Goal: Information Seeking & Learning: Learn about a topic

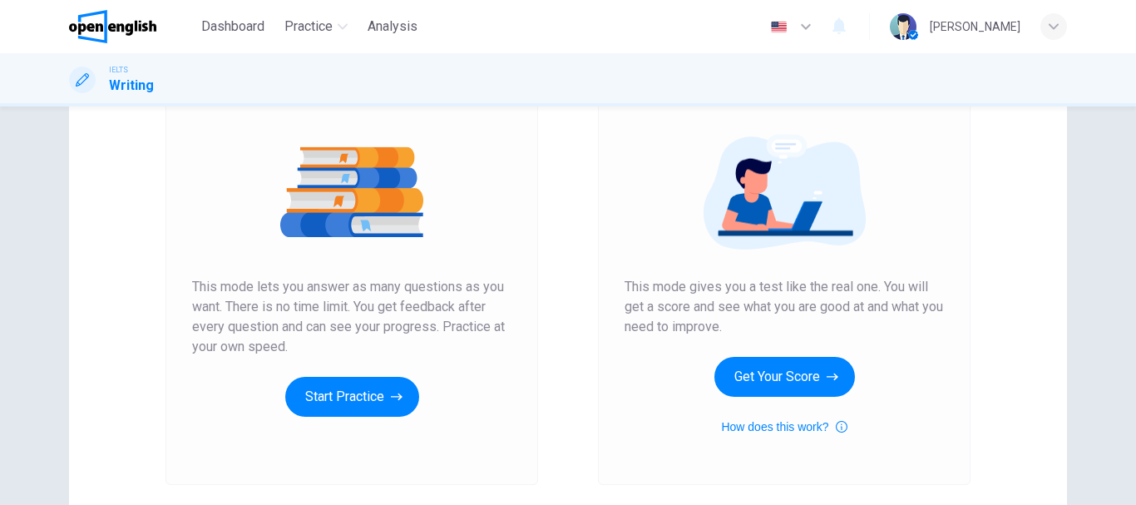
scroll to position [249, 0]
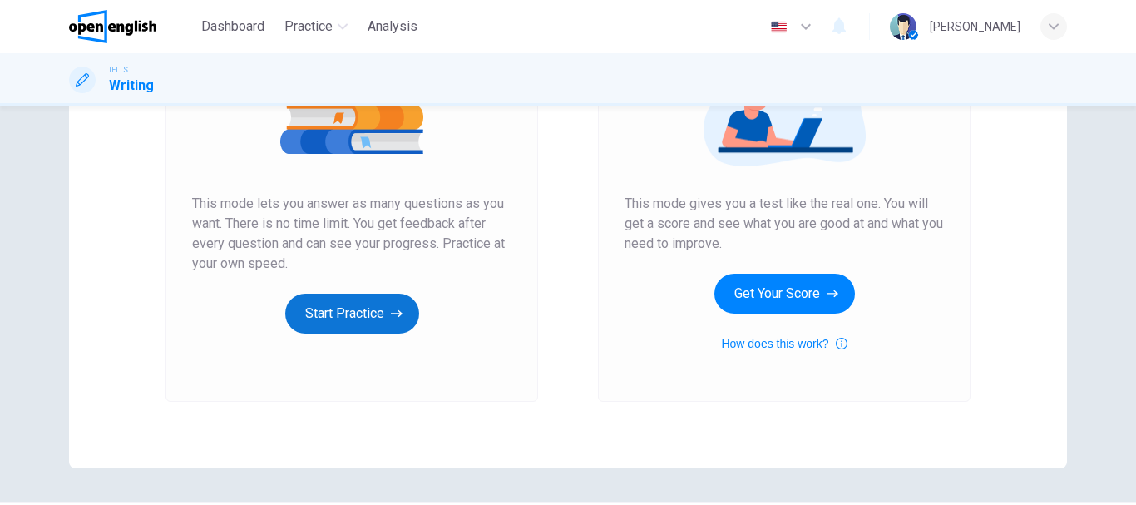
click at [402, 304] on button "Start Practice" at bounding box center [352, 314] width 134 height 40
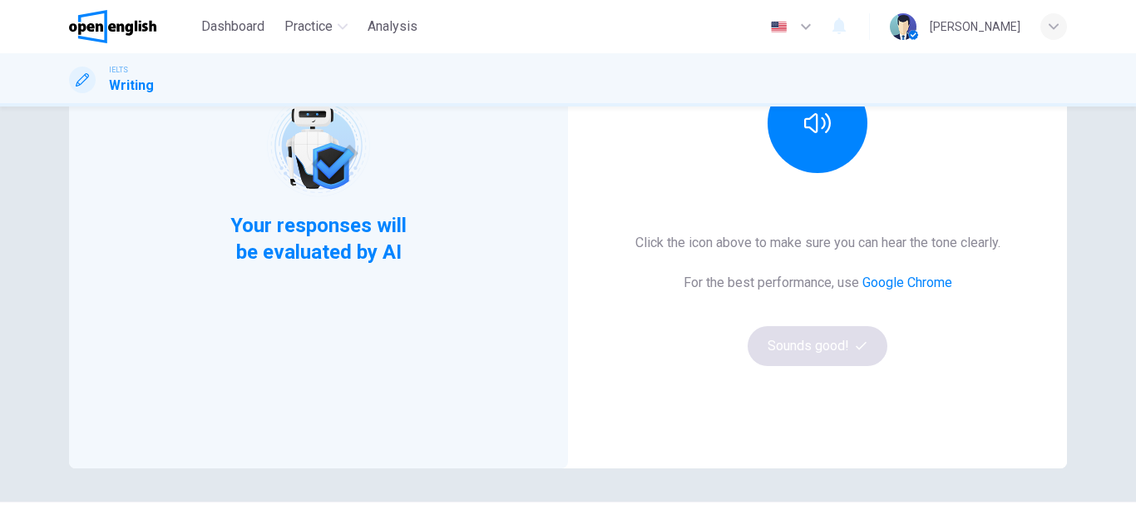
scroll to position [0, 0]
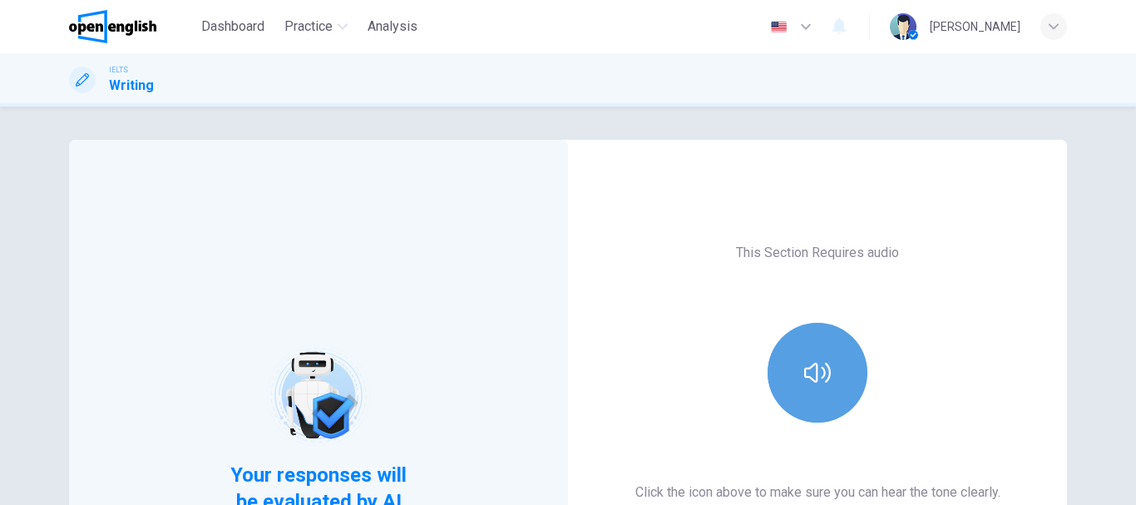
click at [806, 361] on icon "button" at bounding box center [817, 372] width 27 height 27
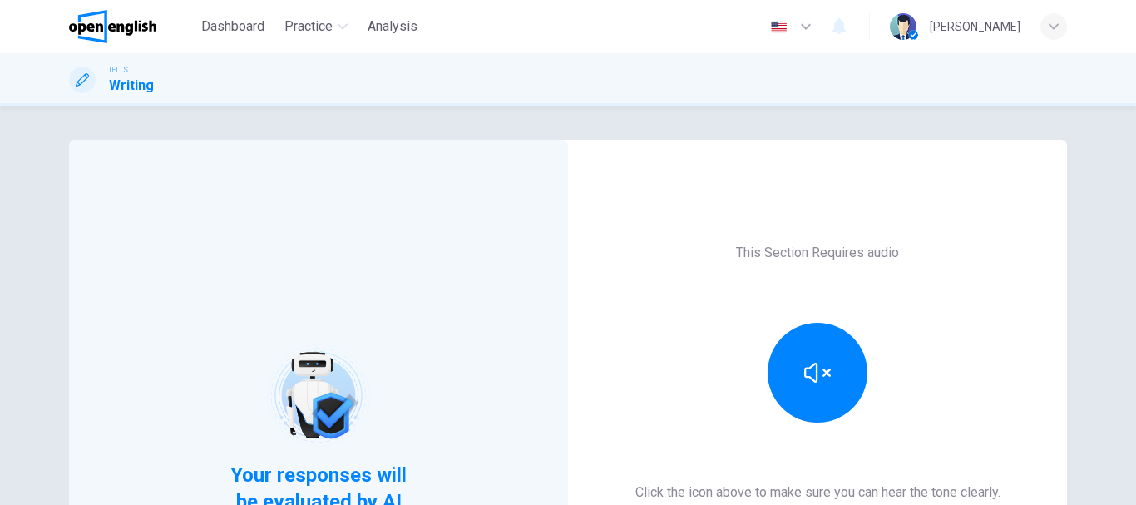
scroll to position [166, 0]
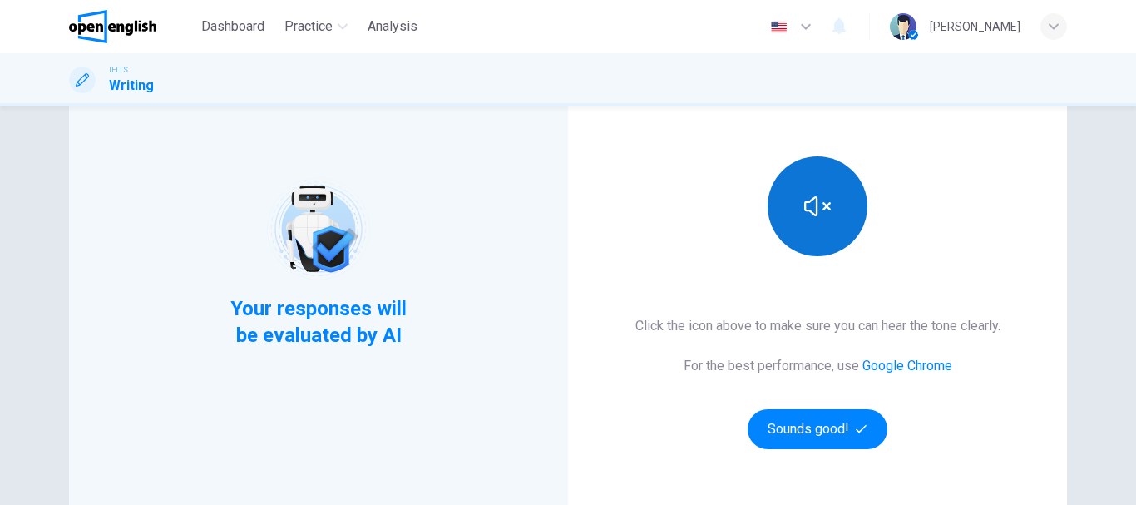
click at [818, 220] on button "button" at bounding box center [818, 206] width 100 height 100
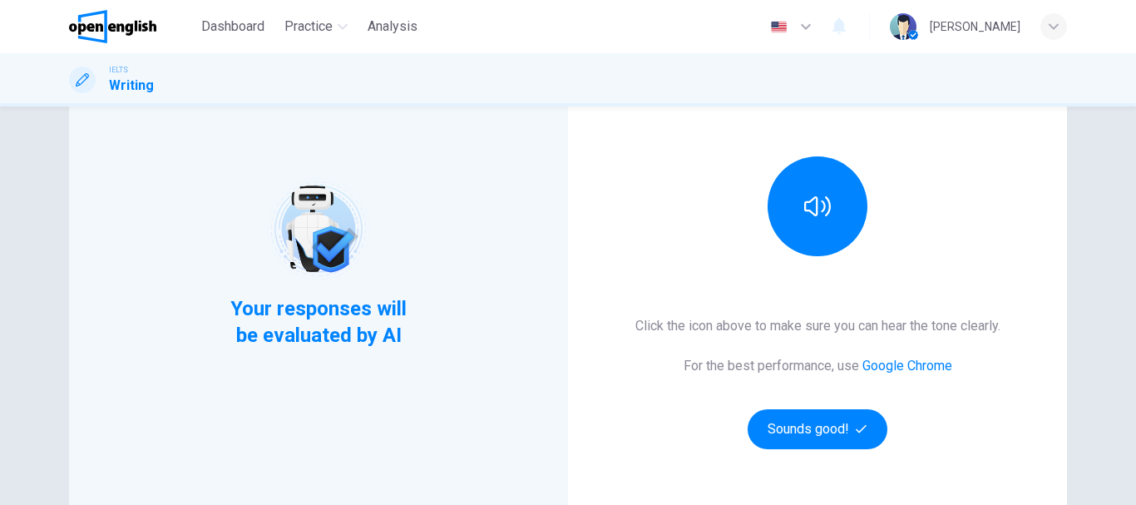
scroll to position [249, 0]
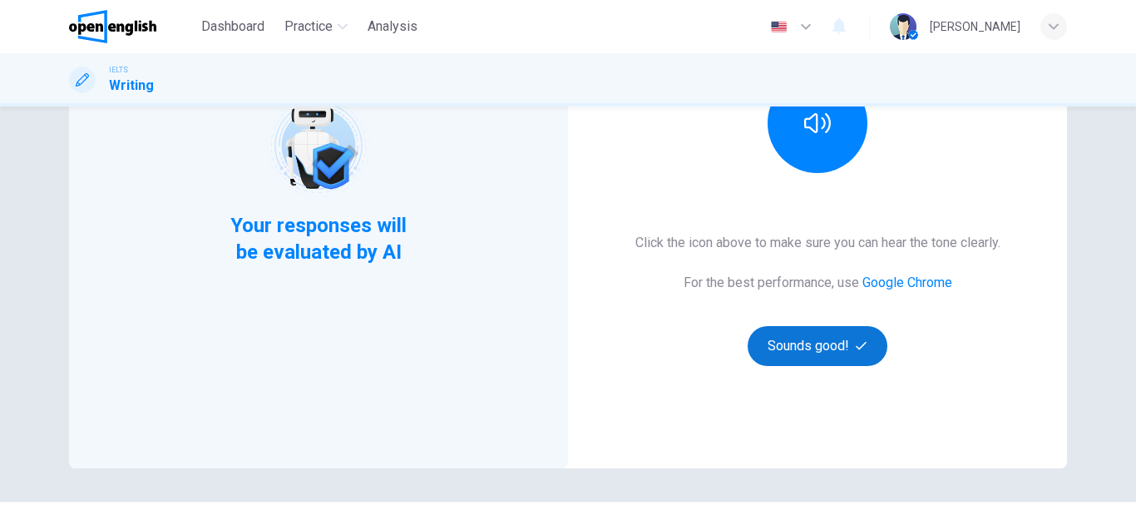
click at [774, 343] on button "Sounds good!" at bounding box center [818, 346] width 140 height 40
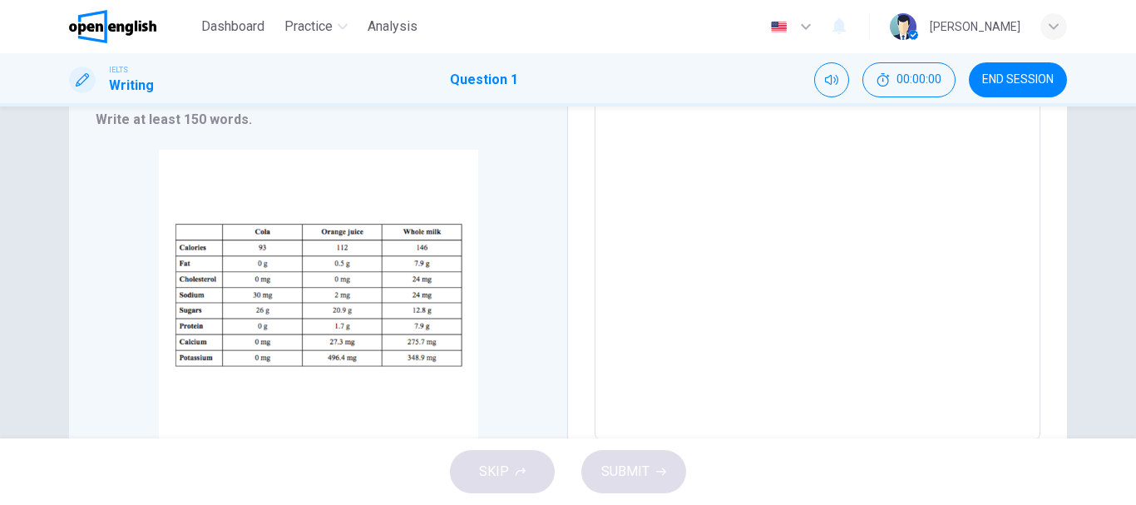
click at [367, 300] on button "Click to Zoom" at bounding box center [318, 309] width 145 height 40
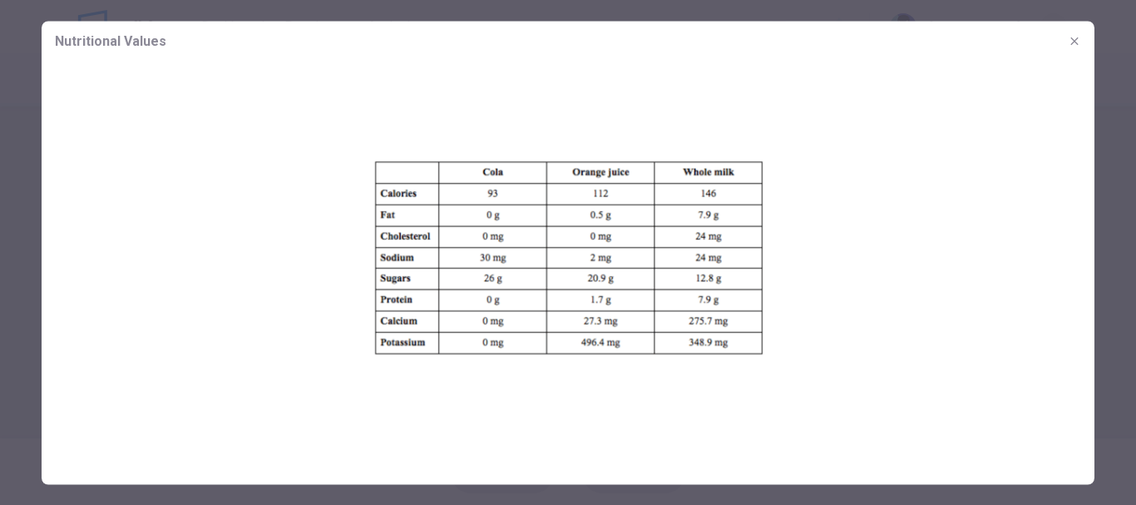
click at [1077, 44] on icon "button" at bounding box center [1074, 40] width 13 height 13
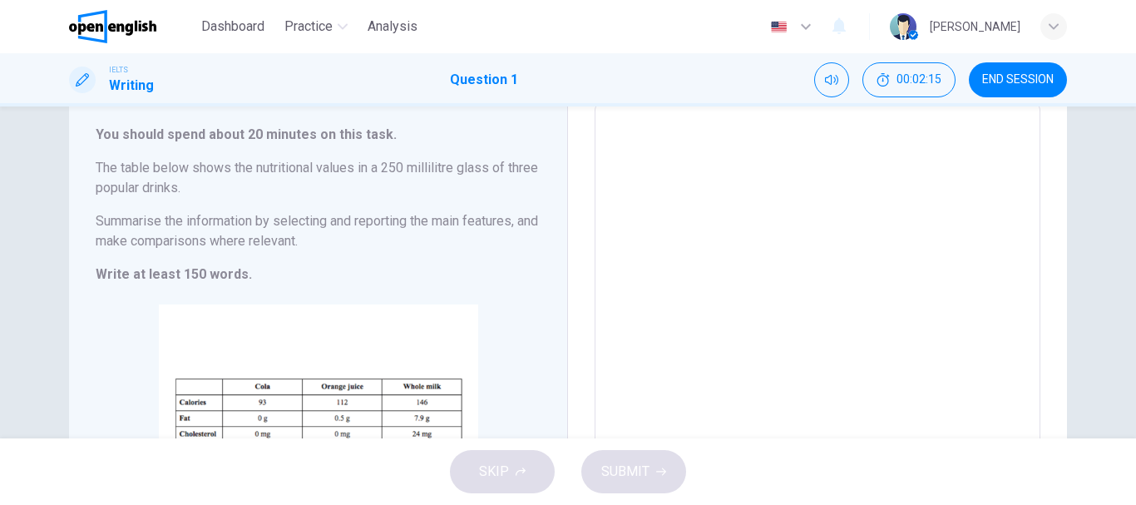
scroll to position [0, 0]
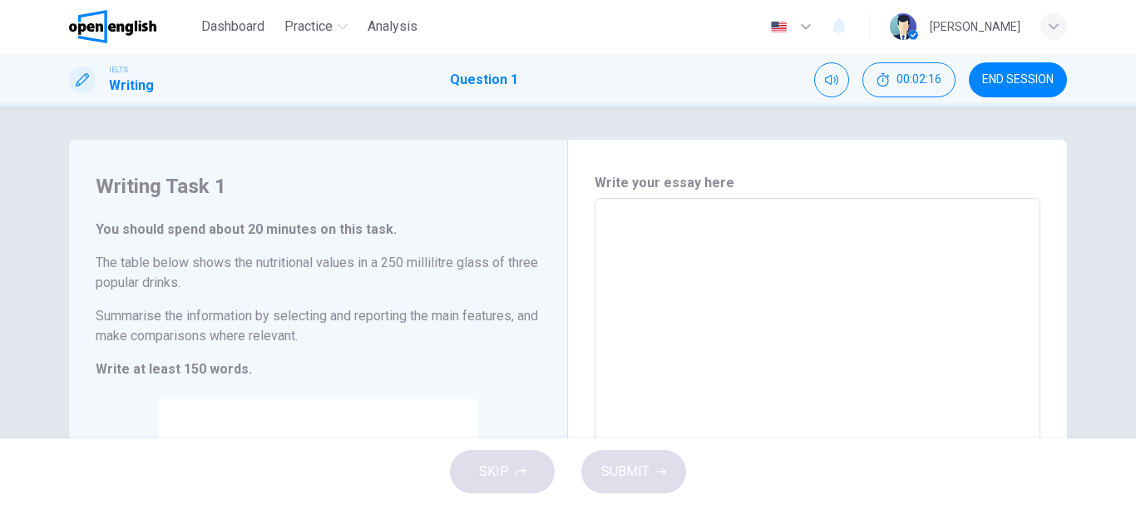
click at [1002, 77] on span "END SESSION" at bounding box center [1018, 79] width 72 height 13
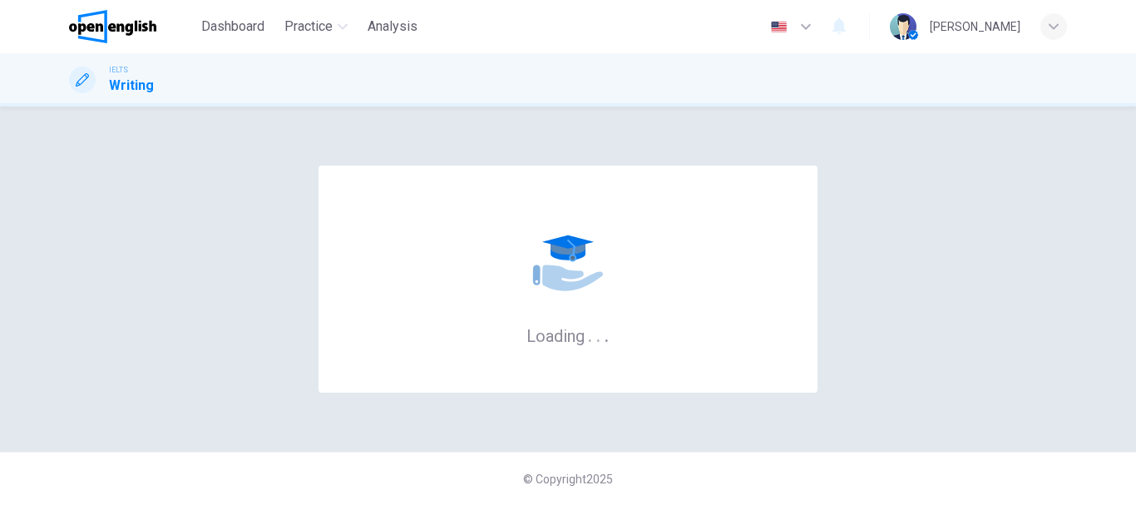
click at [816, 26] on icon "button" at bounding box center [806, 27] width 20 height 20
